Goal: Transaction & Acquisition: Purchase product/service

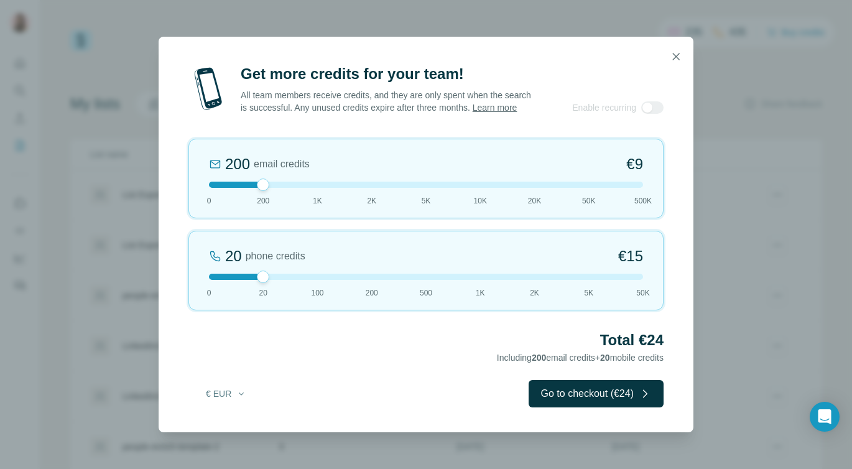
drag, startPoint x: 259, startPoint y: 197, endPoint x: 271, endPoint y: 196, distance: 11.8
click at [271, 196] on div "200 email credits €9 0 200 1K 2K 5K 10K 20K 50K 500K" at bounding box center [425, 179] width 475 height 80
drag, startPoint x: 263, startPoint y: 191, endPoint x: 285, endPoint y: 192, distance: 22.4
click at [285, 188] on div at bounding box center [426, 185] width 434 height 6
drag, startPoint x: 267, startPoint y: 185, endPoint x: 301, endPoint y: 185, distance: 34.2
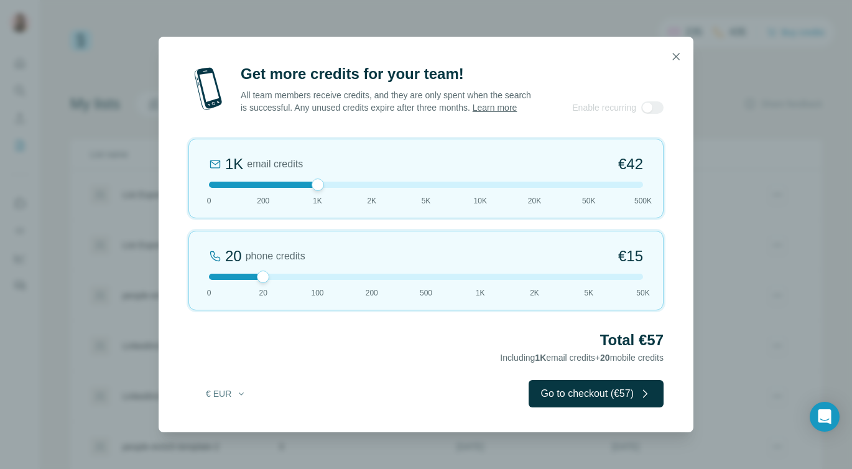
click at [301, 185] on div "1K email credits €42 0 200 1K 2K 5K 10K 20K 50K 500K" at bounding box center [425, 179] width 475 height 80
drag, startPoint x: 317, startPoint y: 188, endPoint x: 304, endPoint y: 188, distance: 12.5
click at [304, 188] on div at bounding box center [426, 185] width 434 height 6
click at [262, 188] on div at bounding box center [426, 185] width 434 height 6
click at [288, 188] on div at bounding box center [426, 185] width 434 height 6
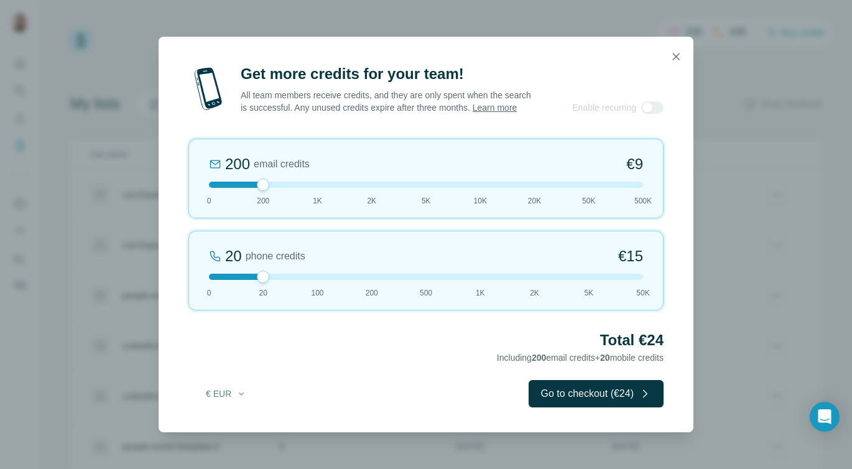
click at [288, 188] on div at bounding box center [426, 185] width 434 height 6
click at [651, 114] on div at bounding box center [652, 107] width 22 height 12
drag, startPoint x: 262, startPoint y: 284, endPoint x: 160, endPoint y: 284, distance: 102.6
click at [160, 284] on div "Get more credits for your team! All team members receive credits, and they are …" at bounding box center [426, 248] width 535 height 368
drag, startPoint x: 273, startPoint y: 193, endPoint x: 350, endPoint y: 193, distance: 77.1
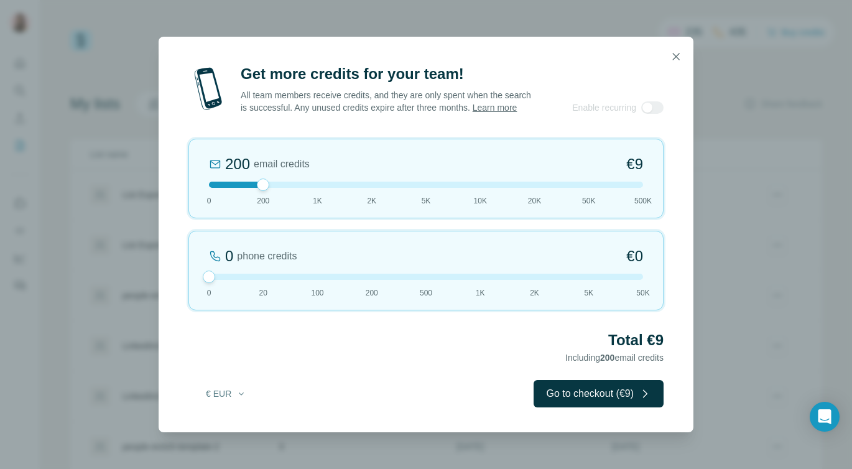
click at [350, 194] on div "200 email credits €9 0 200 1K 2K 5K 10K 20K 50K 500K" at bounding box center [425, 179] width 475 height 80
drag, startPoint x: 377, startPoint y: 195, endPoint x: 332, endPoint y: 185, distance: 45.7
click at [332, 185] on div "1K email credits €42 0 200 1K 2K 5K 10K 20K 50K 500K" at bounding box center [425, 179] width 475 height 80
drag, startPoint x: 312, startPoint y: 190, endPoint x: 252, endPoint y: 190, distance: 59.7
click at [252, 188] on div at bounding box center [426, 185] width 434 height 6
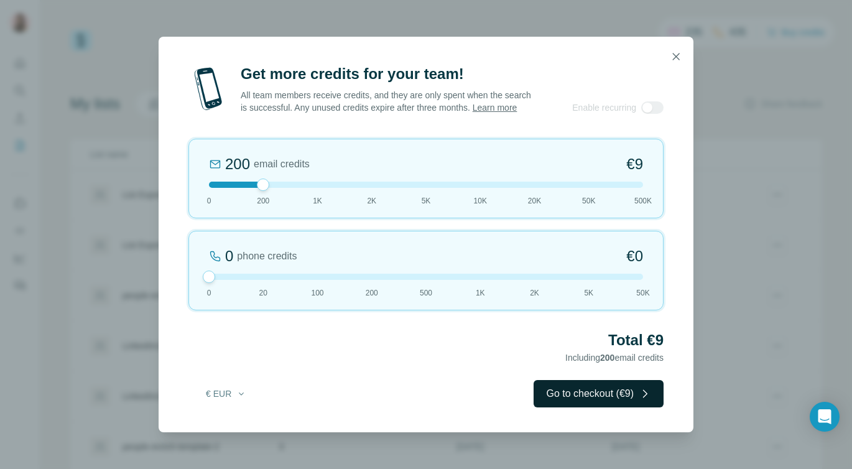
click at [563, 392] on button "Go to checkout (€9)" at bounding box center [599, 393] width 130 height 27
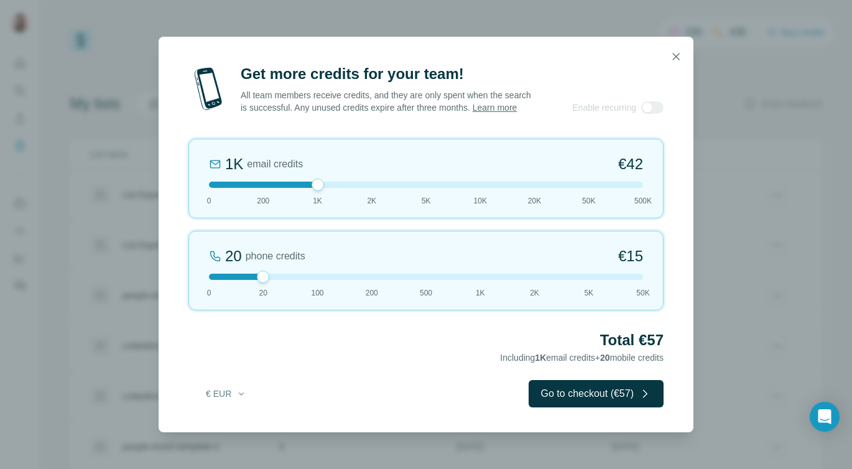
drag, startPoint x: 266, startPoint y: 190, endPoint x: 297, endPoint y: 191, distance: 31.1
click at [297, 188] on div at bounding box center [426, 185] width 434 height 6
drag, startPoint x: 742, startPoint y: 159, endPoint x: 749, endPoint y: 158, distance: 6.9
click at [749, 159] on div "Get more credits for your team! All team members receive credits, and they are …" at bounding box center [426, 234] width 852 height 469
click at [753, 105] on div "Get more credits for your team! All team members receive credits, and they are …" at bounding box center [426, 234] width 852 height 469
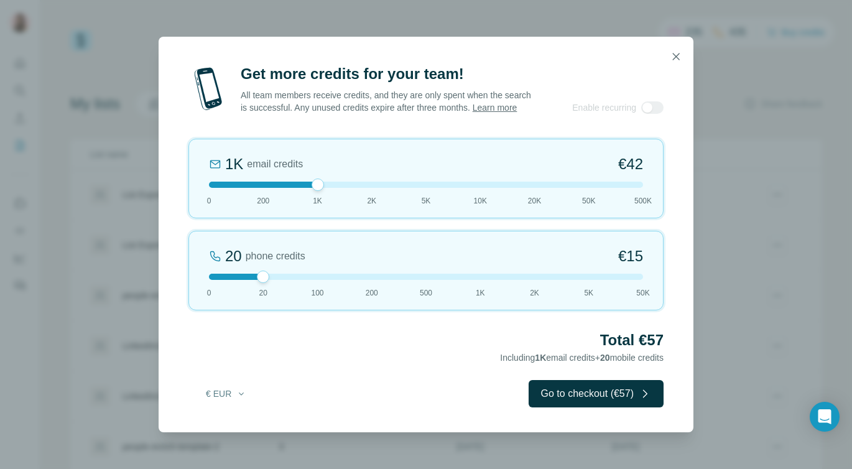
click at [766, 127] on div "Get more credits for your team! All team members receive credits, and they are …" at bounding box center [426, 234] width 852 height 469
click at [678, 50] on icon "button" at bounding box center [676, 56] width 12 height 12
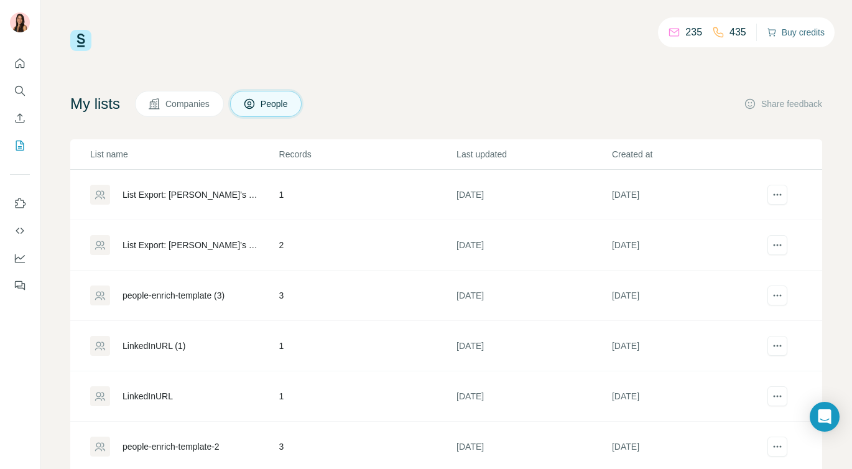
click at [793, 28] on button "Buy credits" at bounding box center [796, 32] width 58 height 17
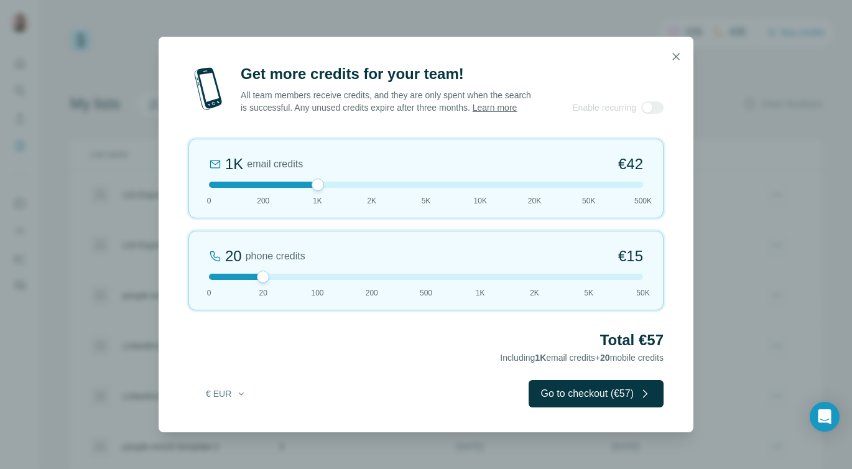
drag, startPoint x: 264, startPoint y: 192, endPoint x: 309, endPoint y: 192, distance: 45.4
click at [309, 188] on div at bounding box center [426, 185] width 434 height 6
